Goal: Task Accomplishment & Management: Use online tool/utility

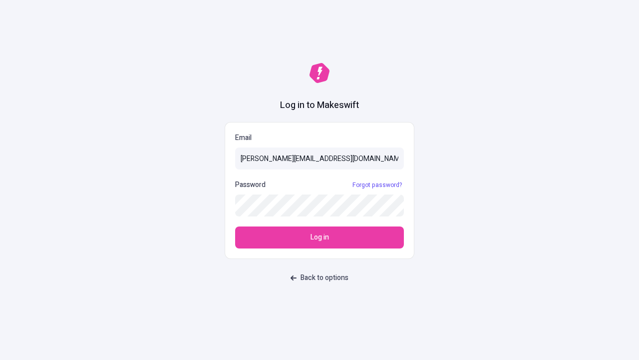
type input "sasha+test-ui@makeswift.com"
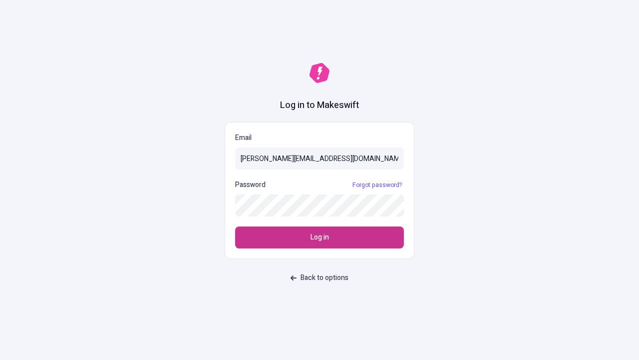
click at [320, 237] on span "Log in" at bounding box center [320, 237] width 18 height 11
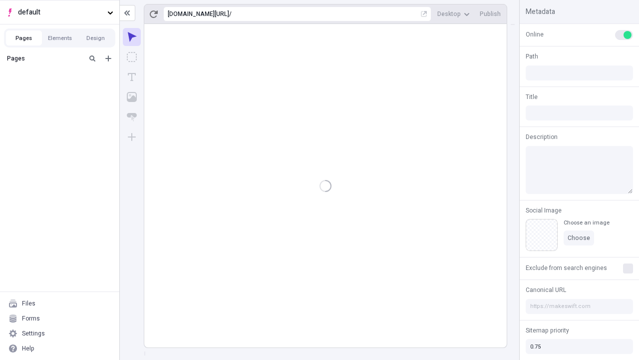
type input "/deep-link-acidus"
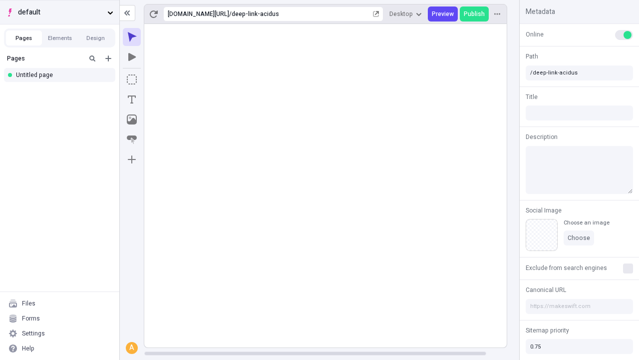
click at [59, 12] on span "default" at bounding box center [60, 12] width 85 height 11
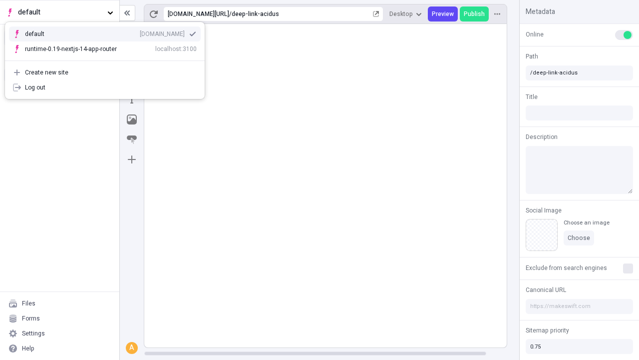
click at [105, 72] on div "Create new site" at bounding box center [111, 72] width 172 height 8
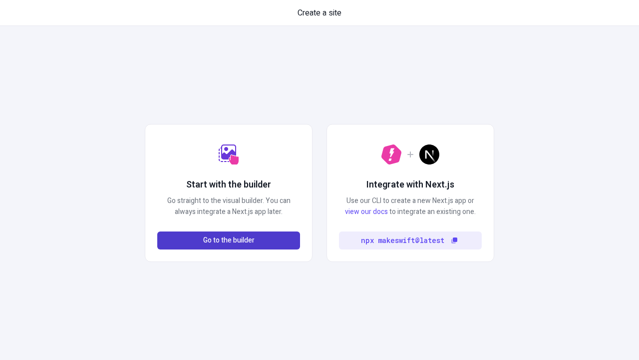
click at [229, 240] on span "Go to the builder" at bounding box center [228, 240] width 51 height 11
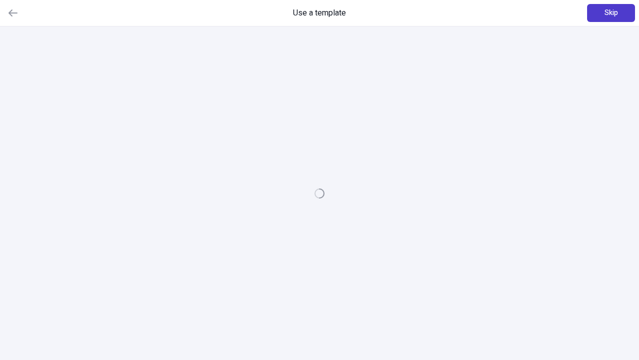
click at [611, 13] on span "Skip" at bounding box center [611, 12] width 13 height 11
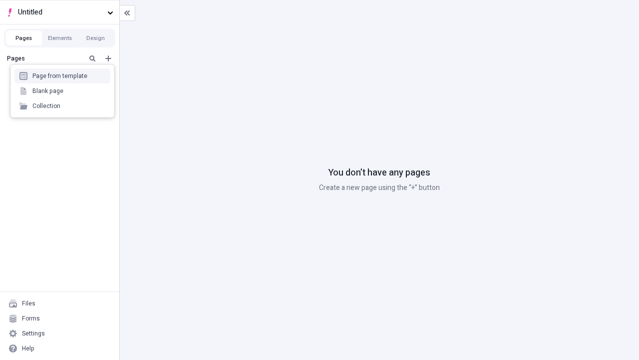
click at [62, 91] on div "Blank page" at bounding box center [62, 90] width 96 height 15
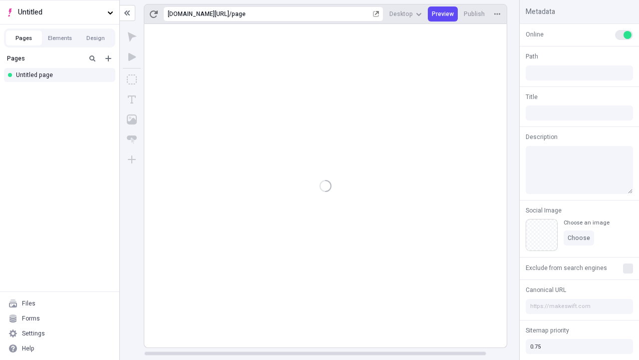
type input "/page"
click at [475, 14] on span "Publish" at bounding box center [474, 14] width 21 height 8
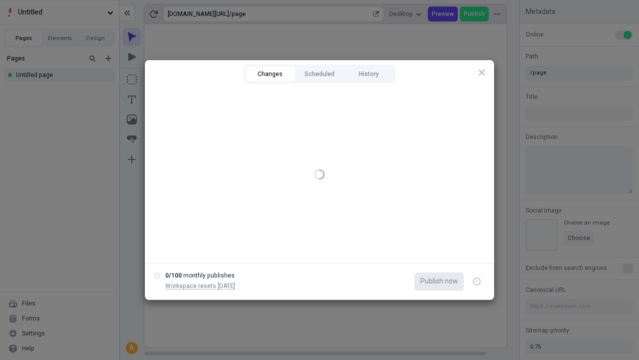
click at [270, 74] on button "Changes" at bounding box center [270, 73] width 49 height 15
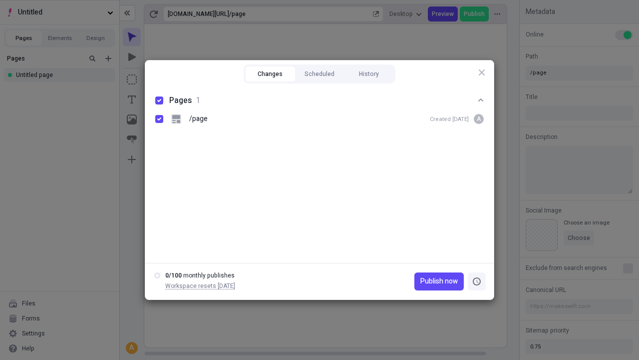
click at [477, 281] on icon "button" at bounding box center [477, 281] width 2 height 3
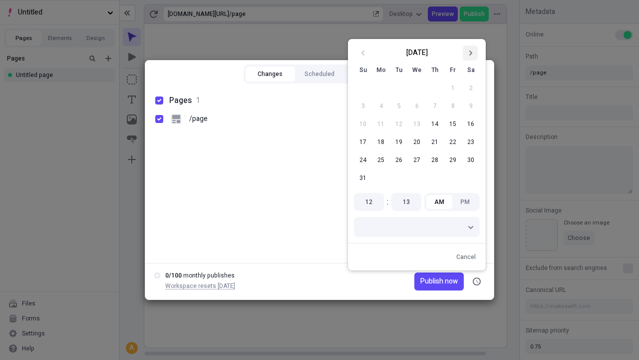
click at [470, 53] on icon "Go to next month" at bounding box center [470, 53] width 6 height 6
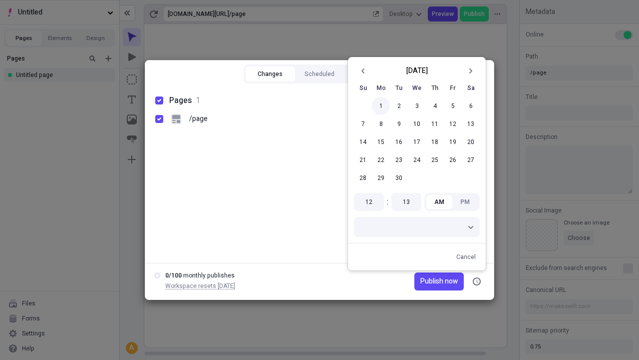
click at [381, 106] on button "1" at bounding box center [381, 106] width 18 height 18
click at [425, 281] on span "Publish now" at bounding box center [438, 281] width 37 height 11
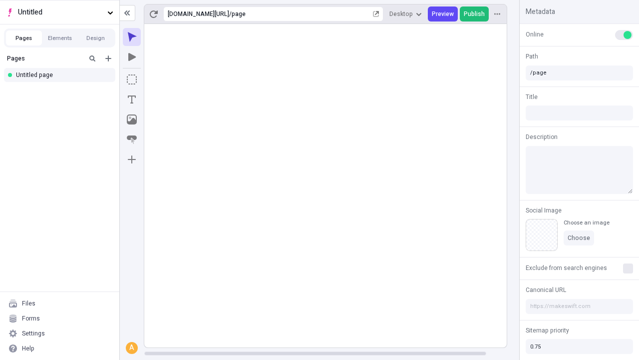
click at [475, 14] on span "Publish" at bounding box center [474, 14] width 21 height 8
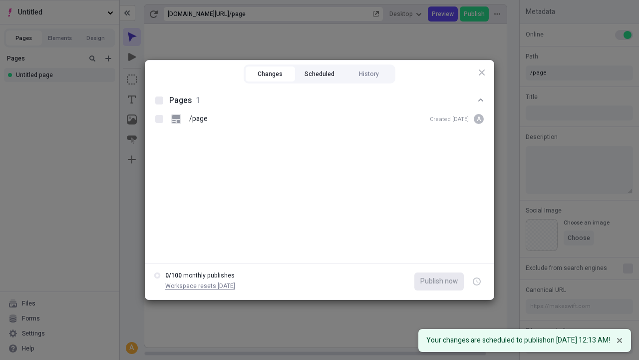
click at [320, 74] on button "Scheduled" at bounding box center [319, 73] width 49 height 15
